Goal: Task Accomplishment & Management: Use online tool/utility

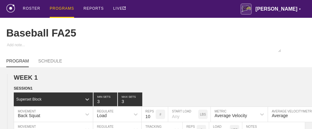
click at [55, 7] on div "PROGRAMS" at bounding box center [62, 9] width 24 height 18
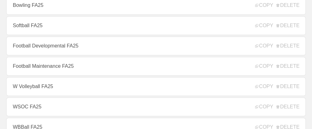
scroll to position [219, 0]
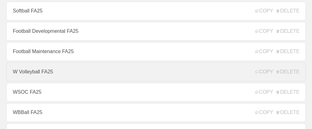
click at [43, 76] on link "W Volleyball FA25" at bounding box center [156, 72] width 300 height 19
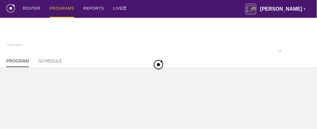
type textarea "x"
type input "W Volleyball FA25"
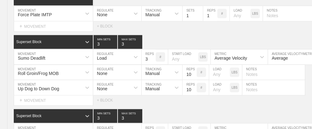
scroll to position [7538, 0]
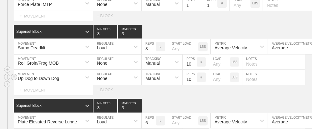
click at [286, 70] on input "text" at bounding box center [273, 77] width 63 height 15
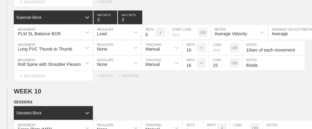
scroll to position [7820, 0]
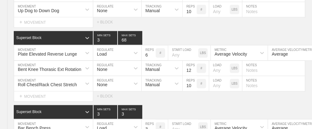
scroll to position [7607, 0]
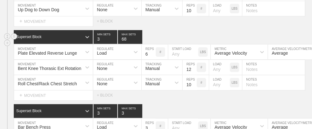
click at [123, 30] on input "68" at bounding box center [130, 37] width 24 height 14
type input "3"
click at [155, 104] on div "Superset Block 3 MIN SETS 3 MAX SETS" at bounding box center [163, 111] width 299 height 14
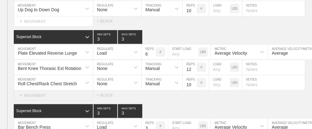
click at [21, 93] on span "+" at bounding box center [20, 95] width 3 height 5
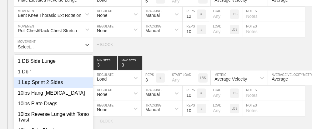
scroll to position [7661, 0]
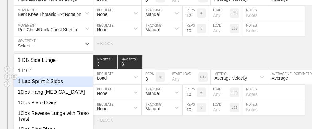
click at [153, 55] on div "Superset Block 3 MIN SETS 3 MAX SETS DUPLICATE INSERT MOVEMENT AFTER DELETE Bar…" at bounding box center [156, 90] width 312 height 70
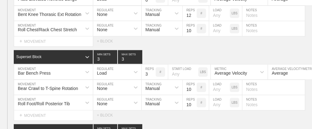
click at [180, 110] on div "Select... MOVEMENT + MOVEMENT + BLOCK" at bounding box center [156, 115] width 312 height 10
